Goal: Task Accomplishment & Management: Use online tool/utility

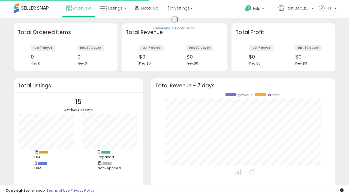
scroll to position [76, 173]
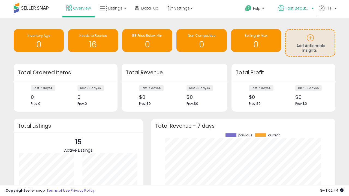
click at [296, 9] on span "Fast Beauty ([GEOGRAPHIC_DATA])" at bounding box center [297, 7] width 25 height 5
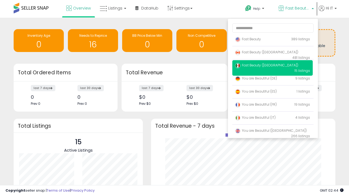
click at [272, 40] on p "Fast Beauty 389 listings" at bounding box center [272, 39] width 80 height 11
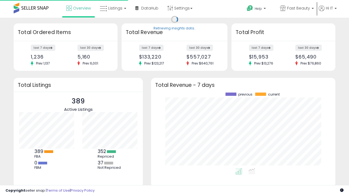
scroll to position [76, 173]
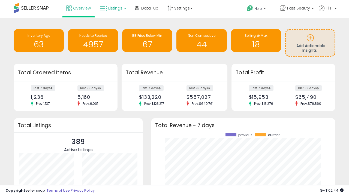
click at [112, 8] on span "Listings" at bounding box center [115, 7] width 14 height 5
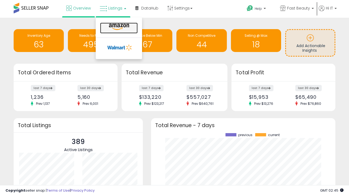
click at [118, 27] on icon at bounding box center [119, 26] width 24 height 7
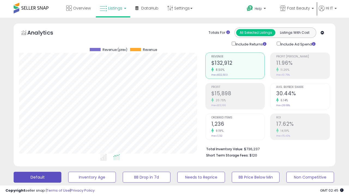
scroll to position [112, 186]
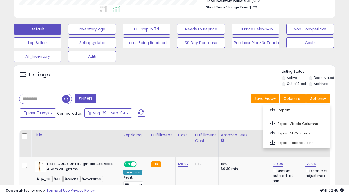
click at [272, 109] on span at bounding box center [272, 110] width 5 height 4
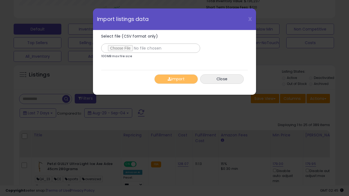
type input "**********"
click at [176, 79] on button "Import" at bounding box center [176, 79] width 44 height 10
